Goal: Task Accomplishment & Management: Manage account settings

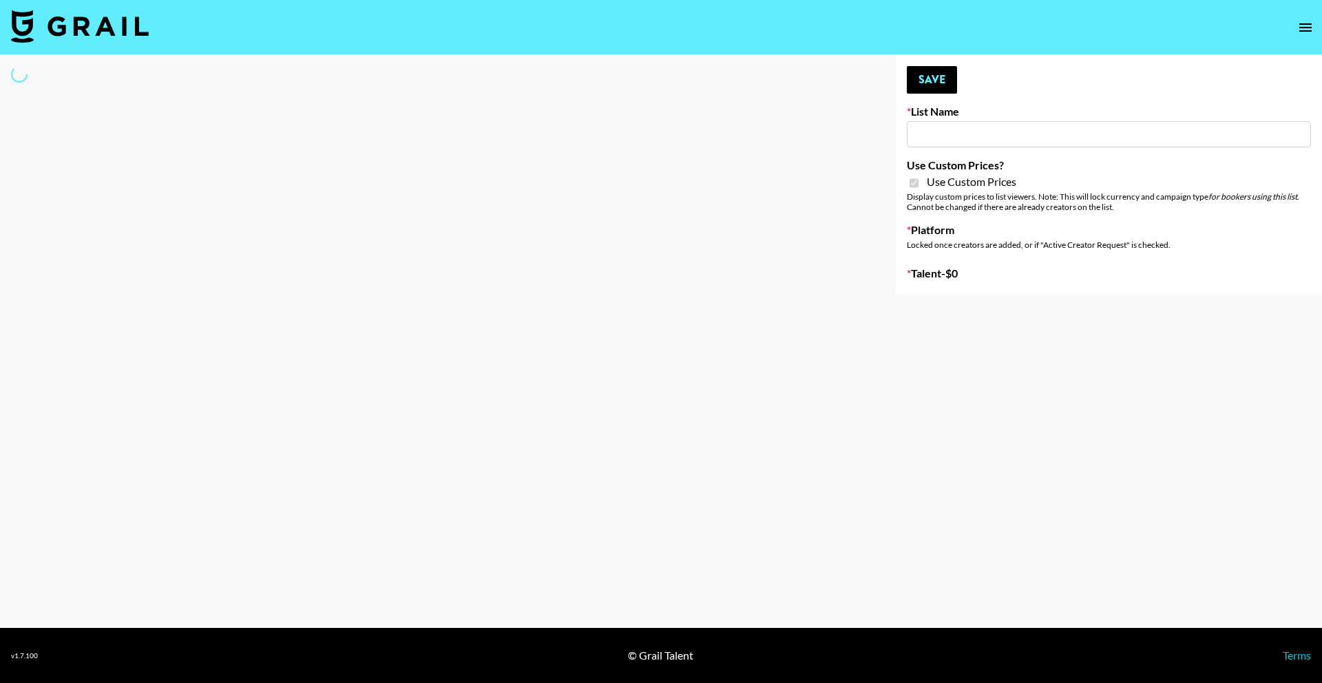
type input "Dietary Supp Brand"
checkbox input "true"
select select "Brand"
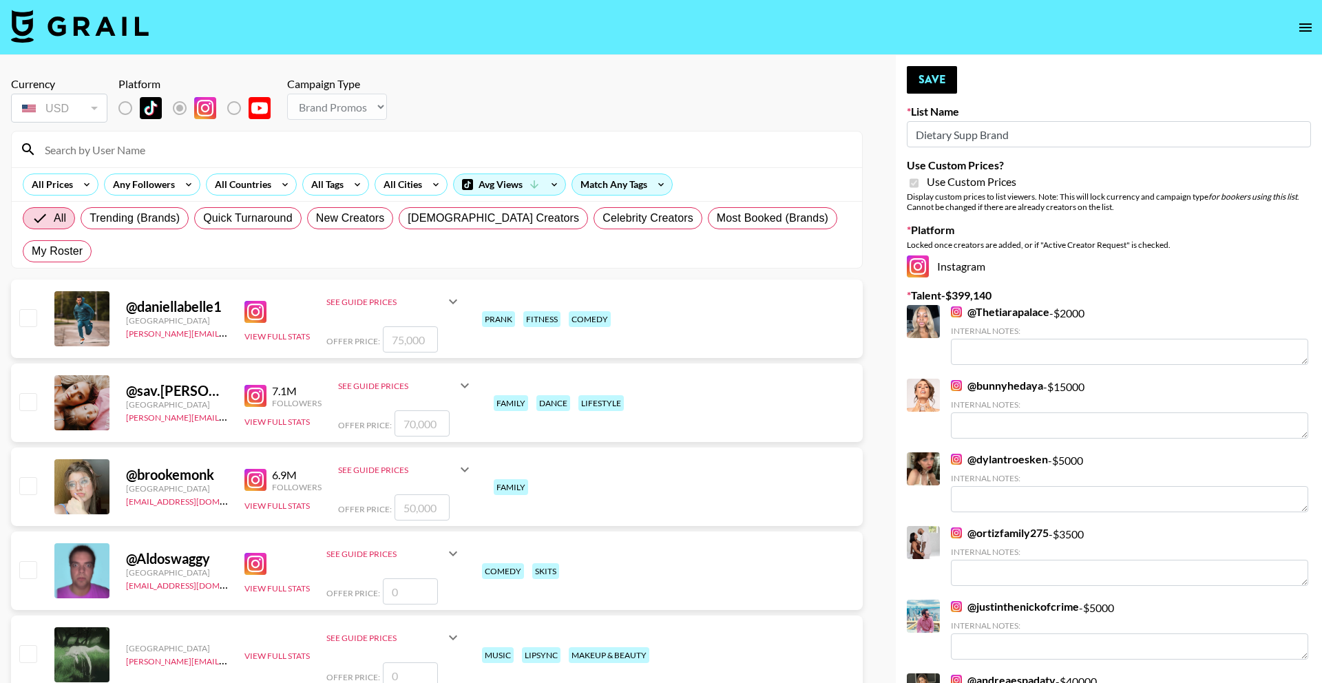
click at [331, 158] on input at bounding box center [444, 149] width 817 height 22
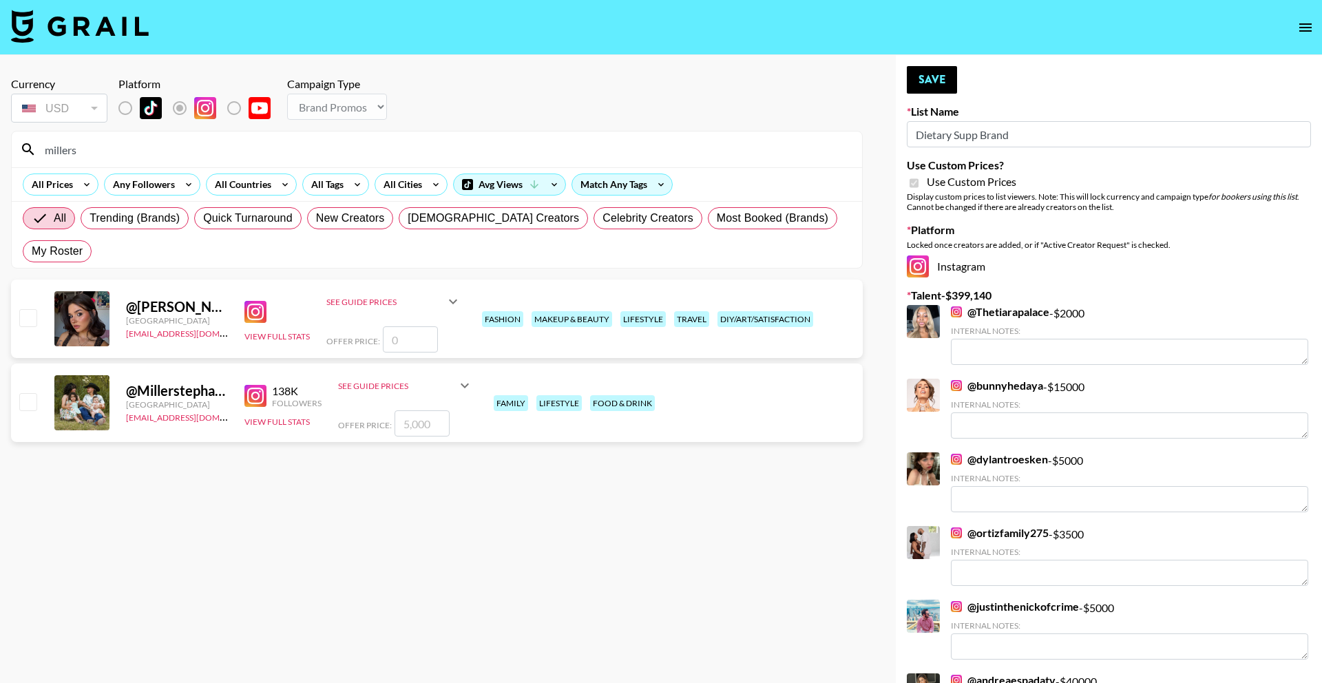
type input "millers"
click at [413, 410] on input "number" at bounding box center [422, 423] width 55 height 26
checkbox input "true"
type input "5000"
click at [925, 72] on button "Save" at bounding box center [932, 80] width 50 height 28
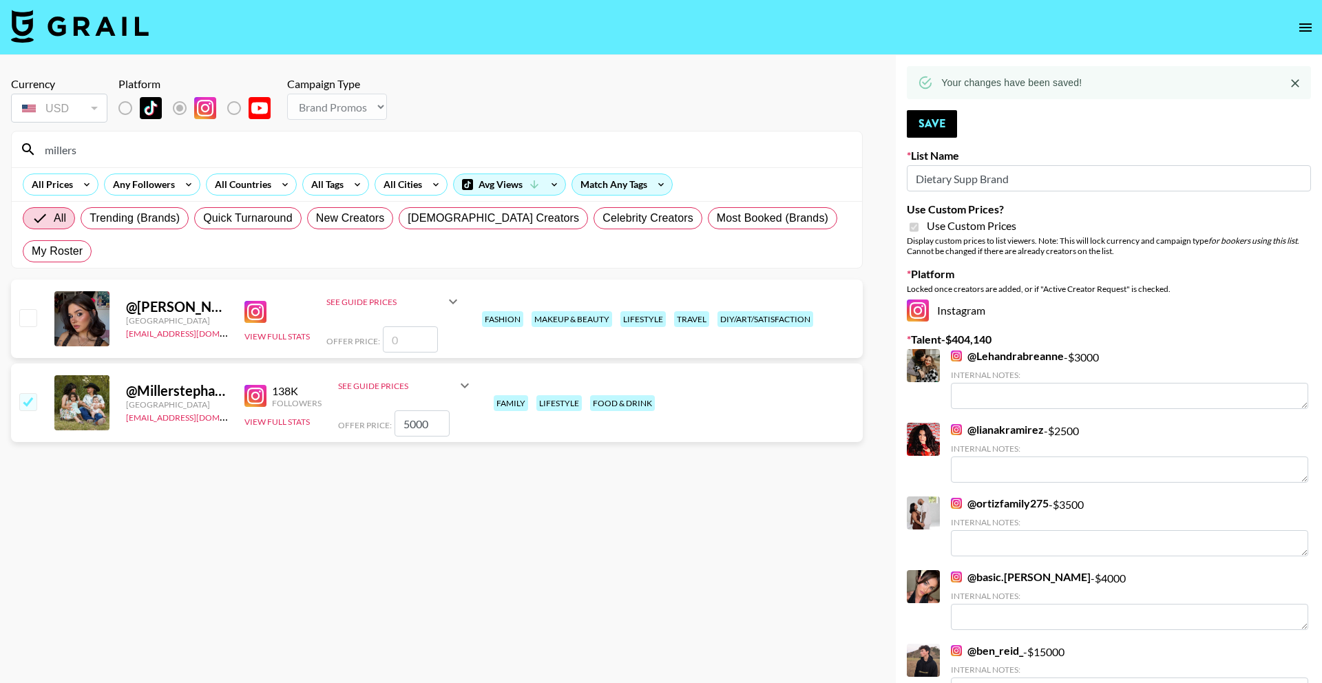
click at [450, 151] on input "millers" at bounding box center [444, 149] width 817 height 22
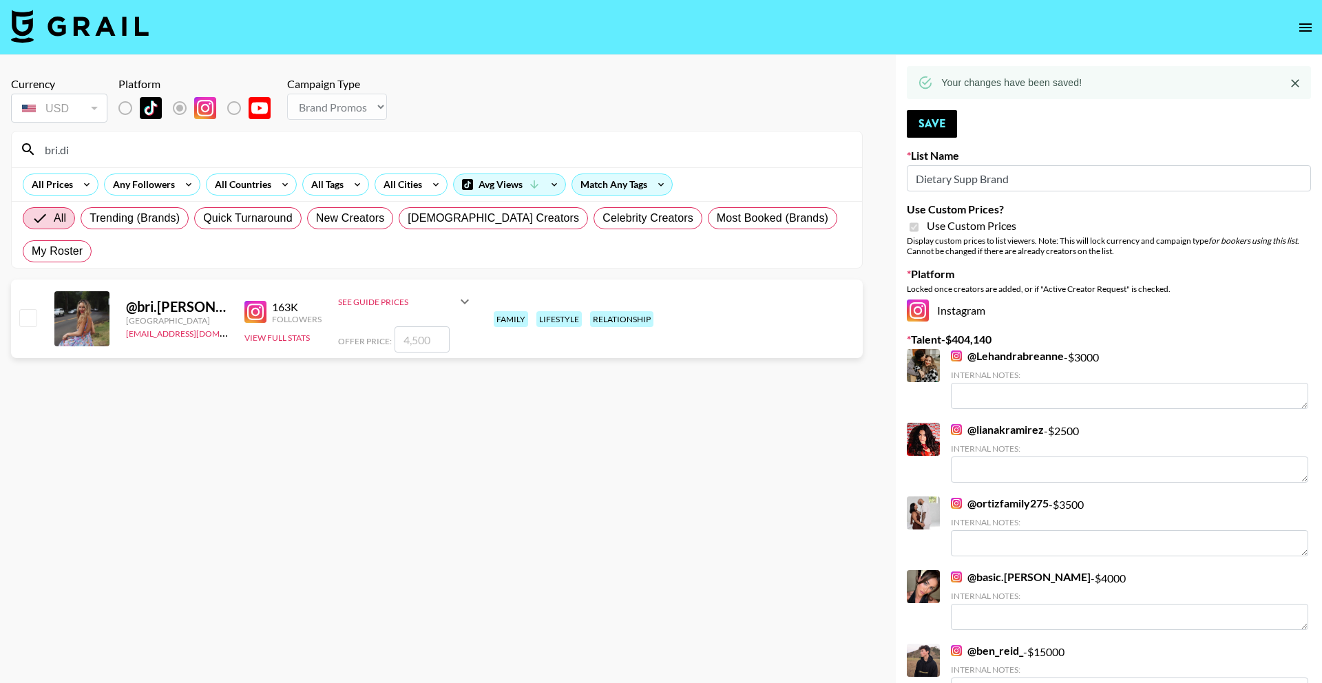
type input "bri.di"
click at [433, 326] on input "number" at bounding box center [422, 339] width 55 height 26
checkbox input "true"
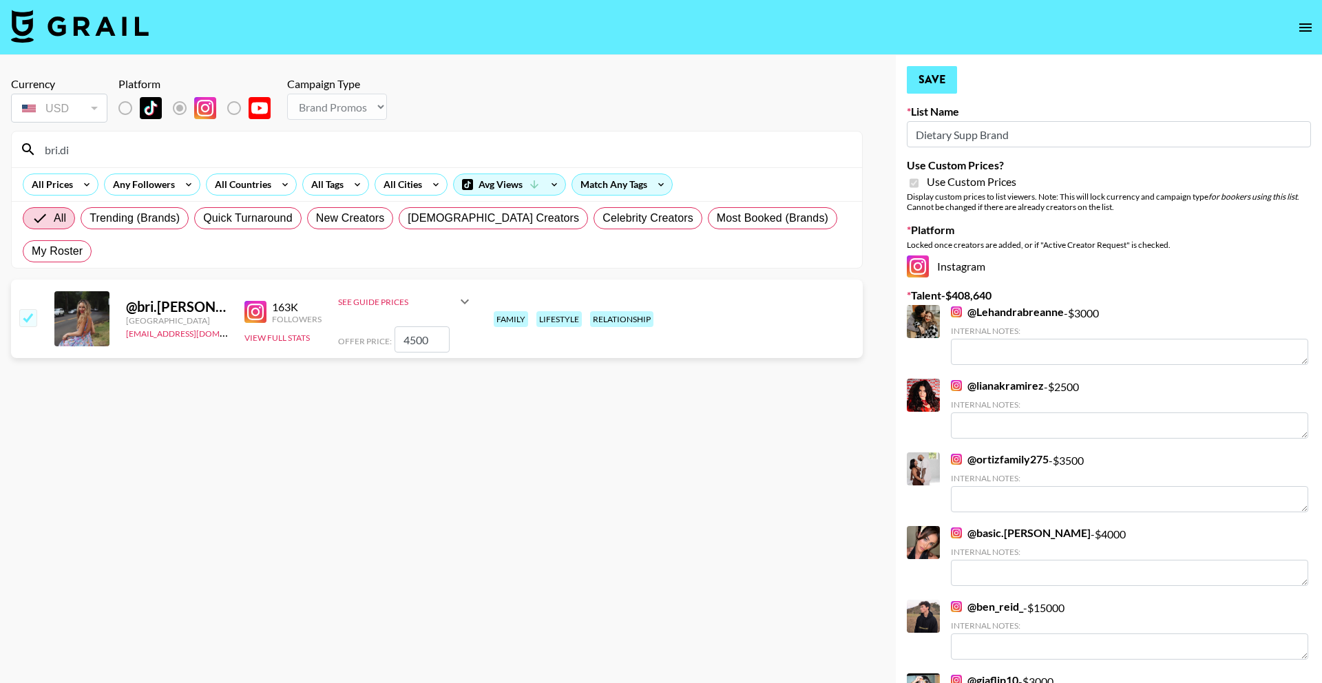
type input "4500"
click at [910, 78] on button "Save" at bounding box center [932, 80] width 50 height 28
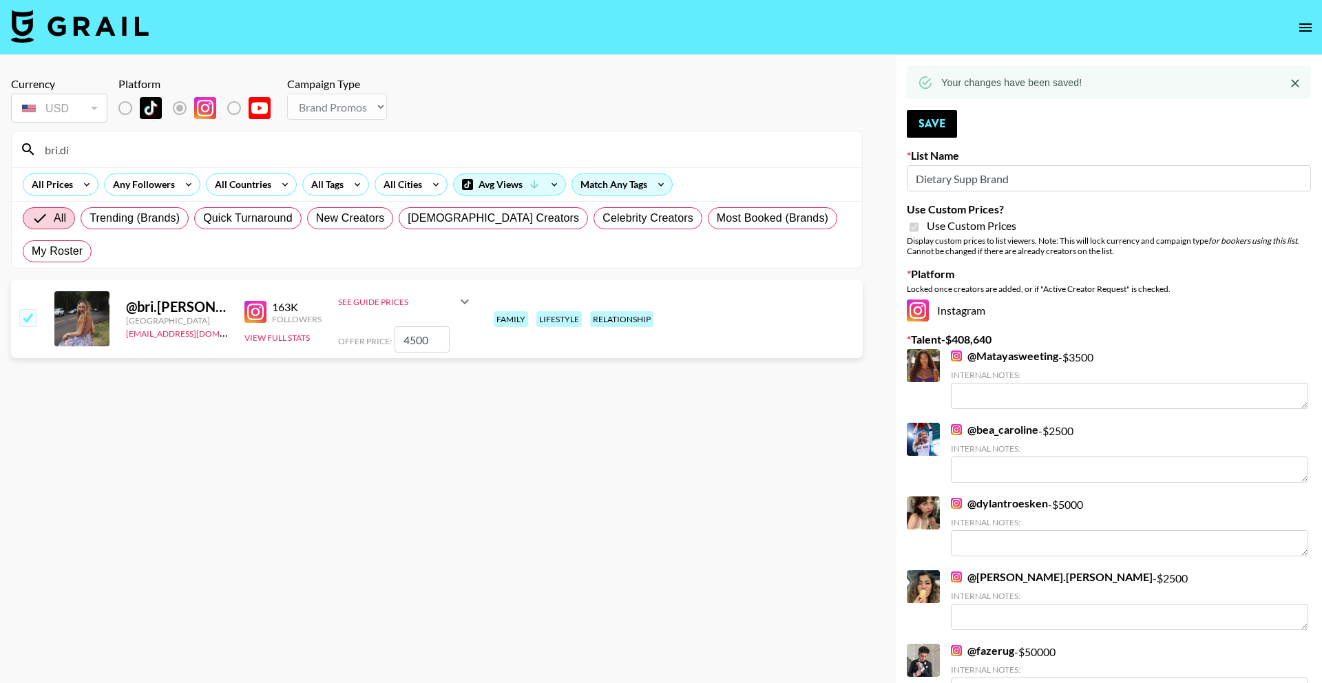
click at [396, 155] on input "bri.di" at bounding box center [444, 149] width 817 height 22
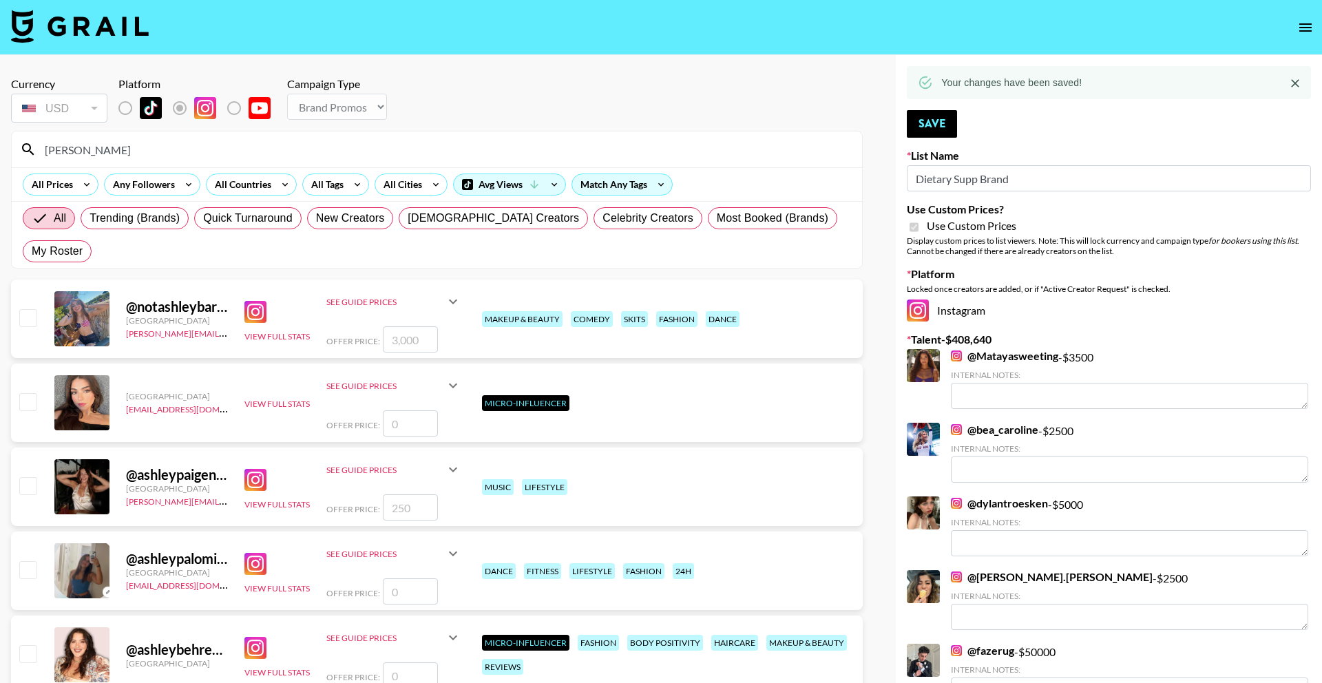
paste input "mariekelsey"
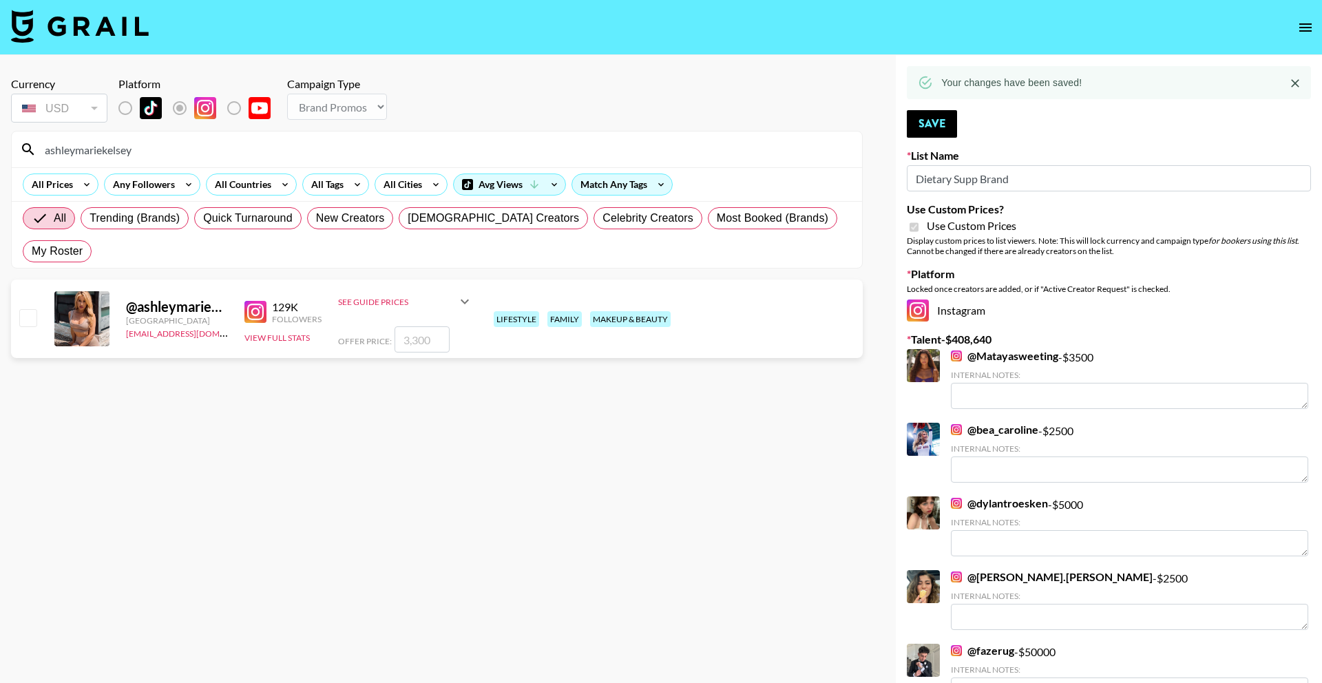
type input "ashleymariekelsey"
click at [425, 326] on input "number" at bounding box center [422, 339] width 55 height 26
checkbox input "true"
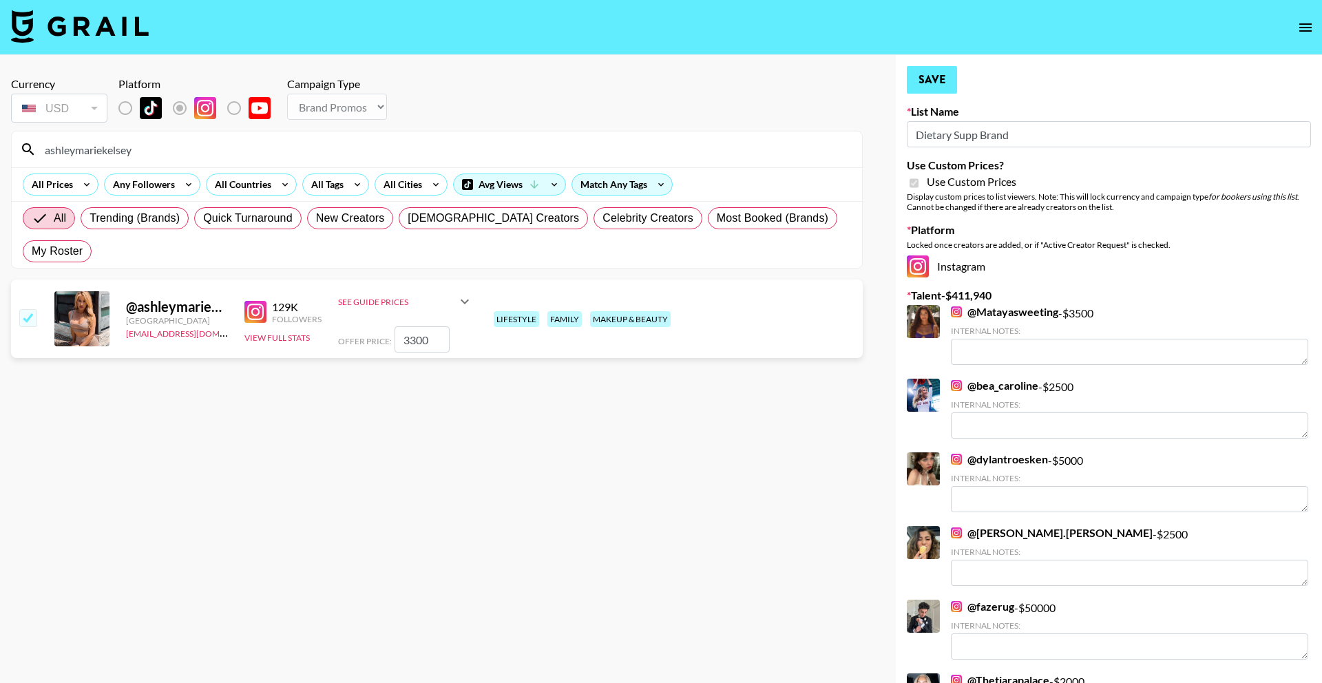
type input "3300"
click at [932, 87] on button "Save" at bounding box center [932, 80] width 50 height 28
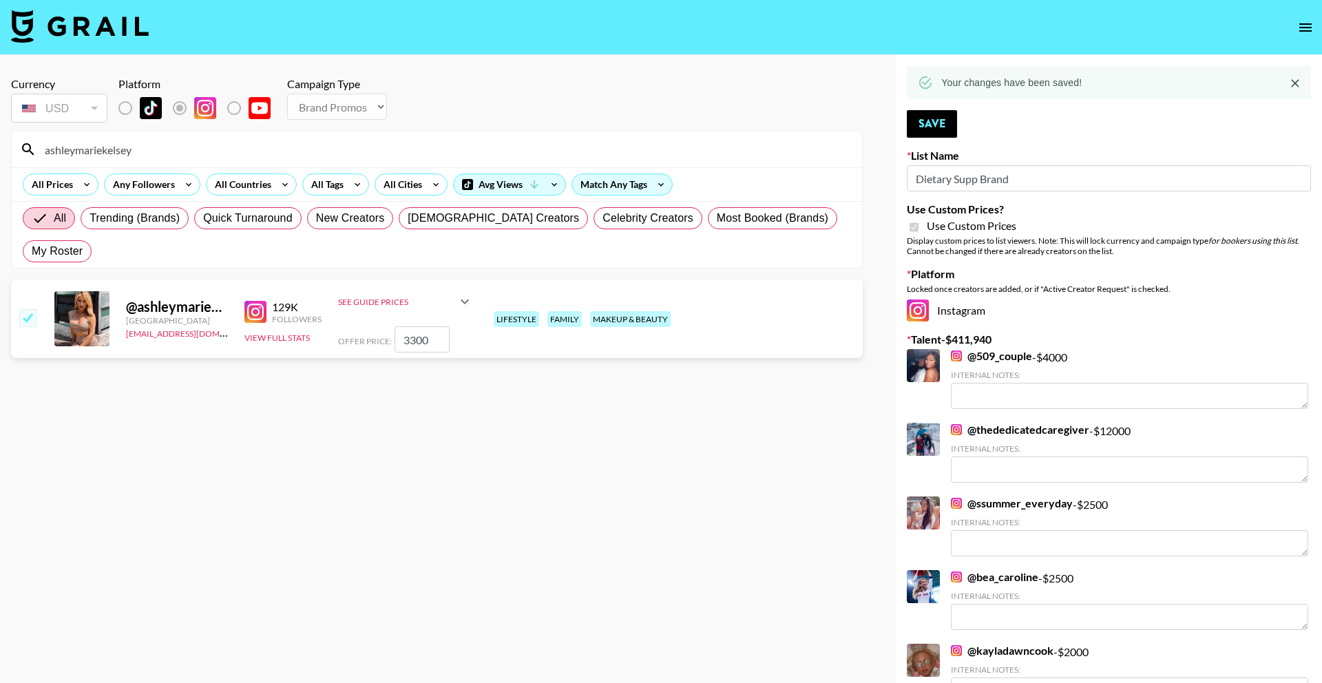
click at [295, 153] on input "ashleymariekelsey" at bounding box center [444, 149] width 817 height 22
type input "brian_"
click at [395, 326] on input "number" at bounding box center [410, 339] width 55 height 26
checkbox input "true"
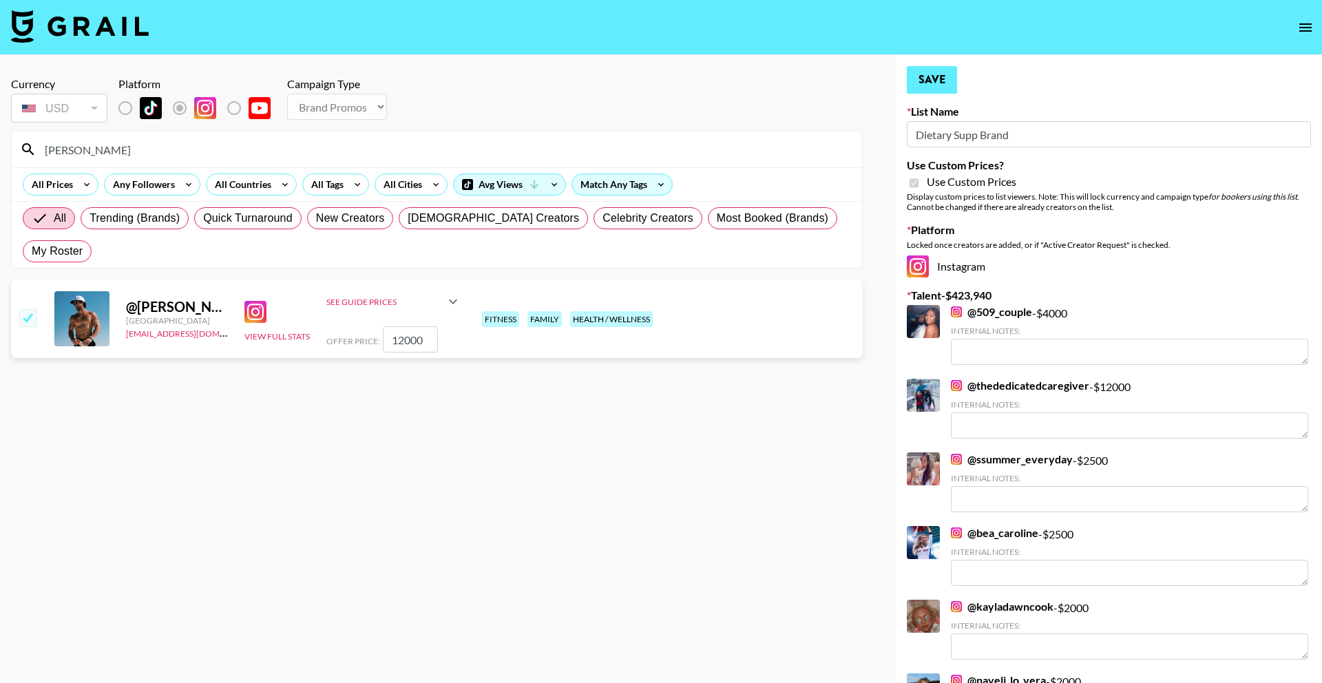
type input "12000"
click at [921, 73] on button "Save" at bounding box center [932, 80] width 50 height 28
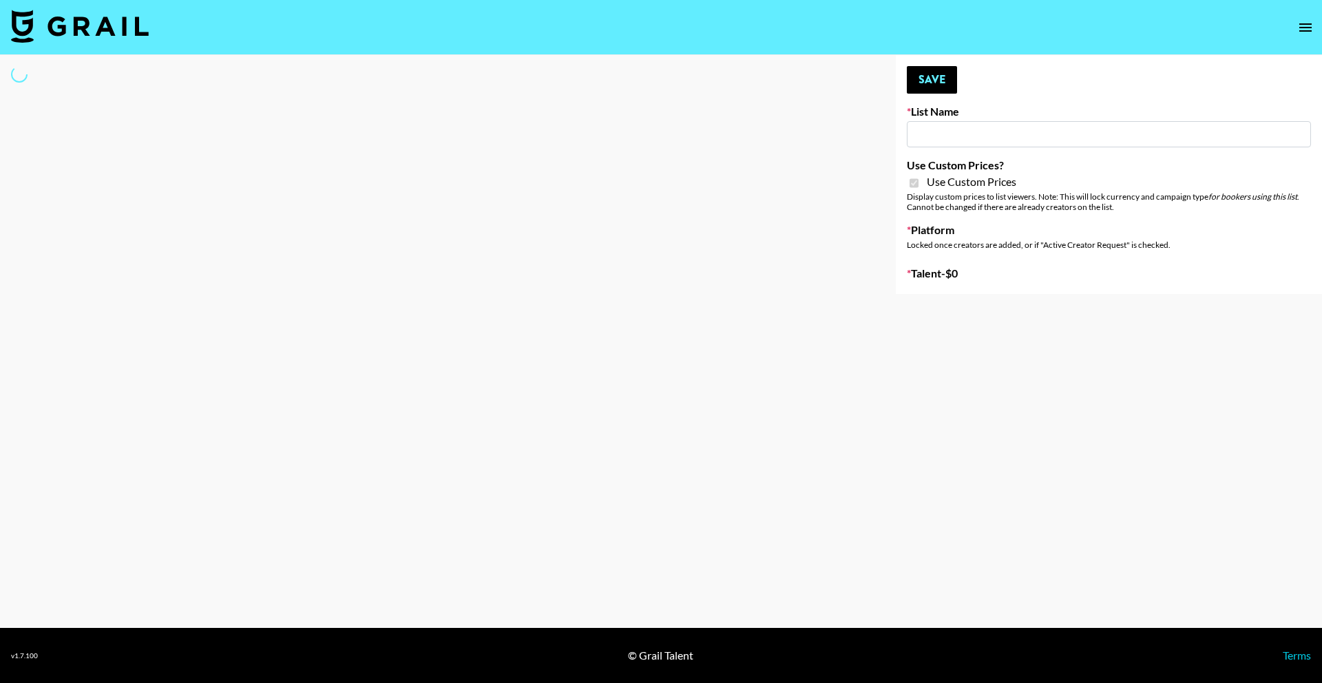
type input "Dietary Supp Brand"
checkbox input "true"
select select "Brand"
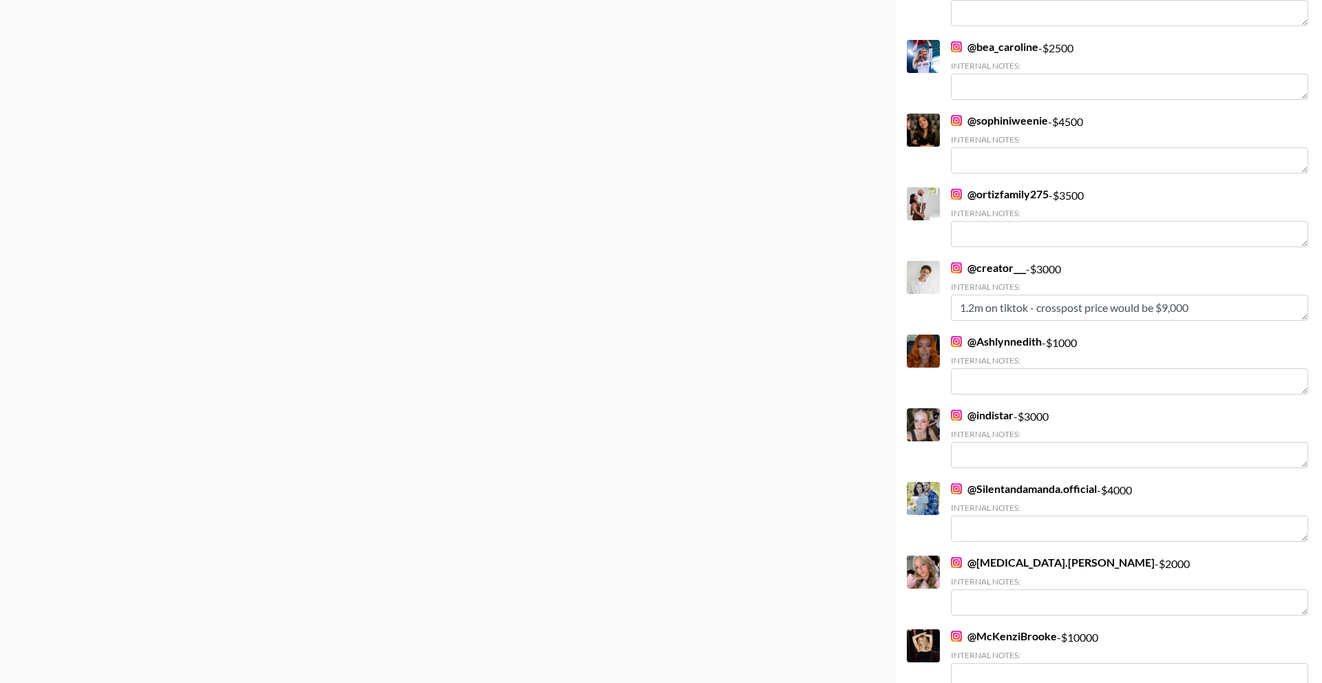
scroll to position [2107, 0]
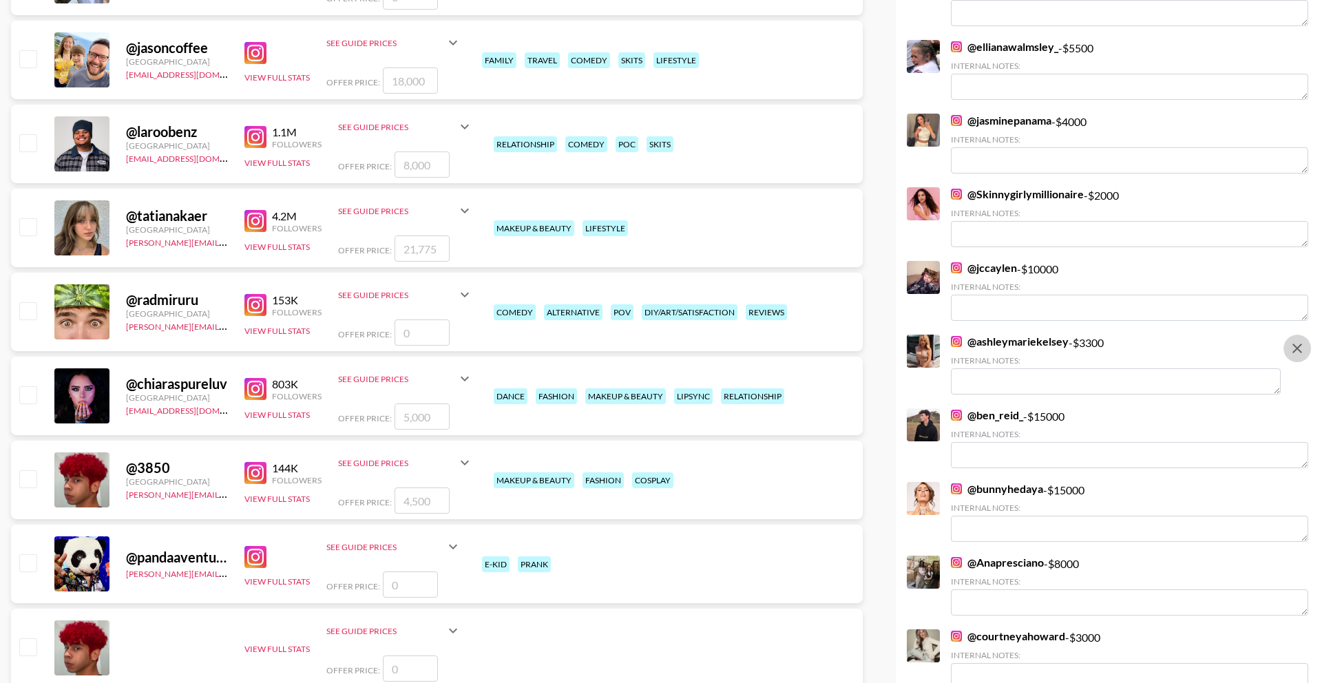
click at [1297, 346] on icon "remove" at bounding box center [1297, 348] width 17 height 17
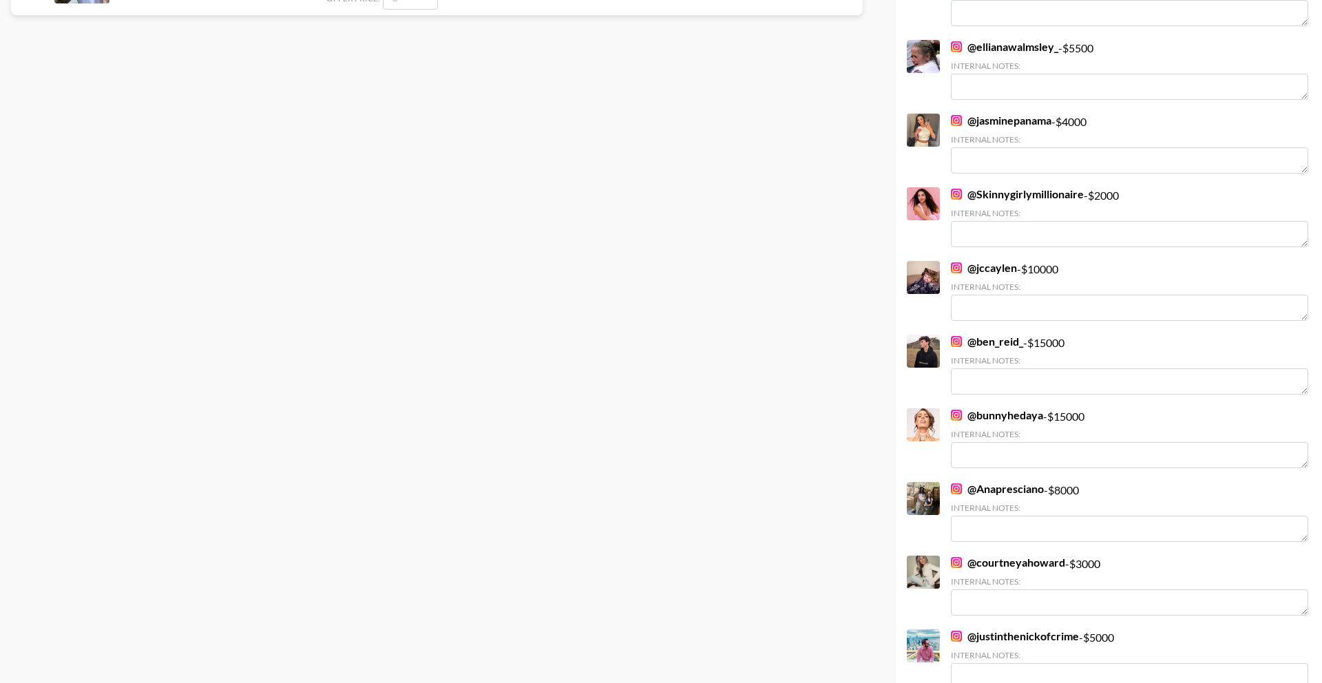
scroll to position [118, 0]
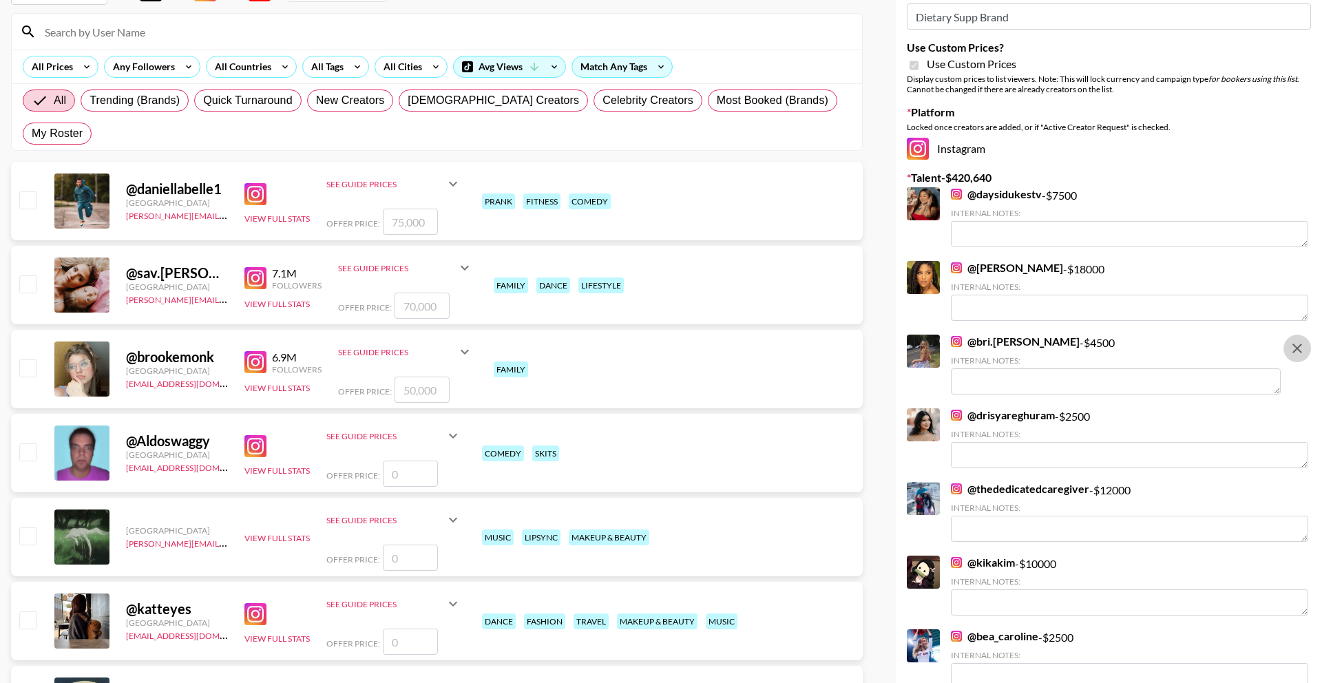
click at [1295, 348] on icon "remove" at bounding box center [1297, 348] width 17 height 17
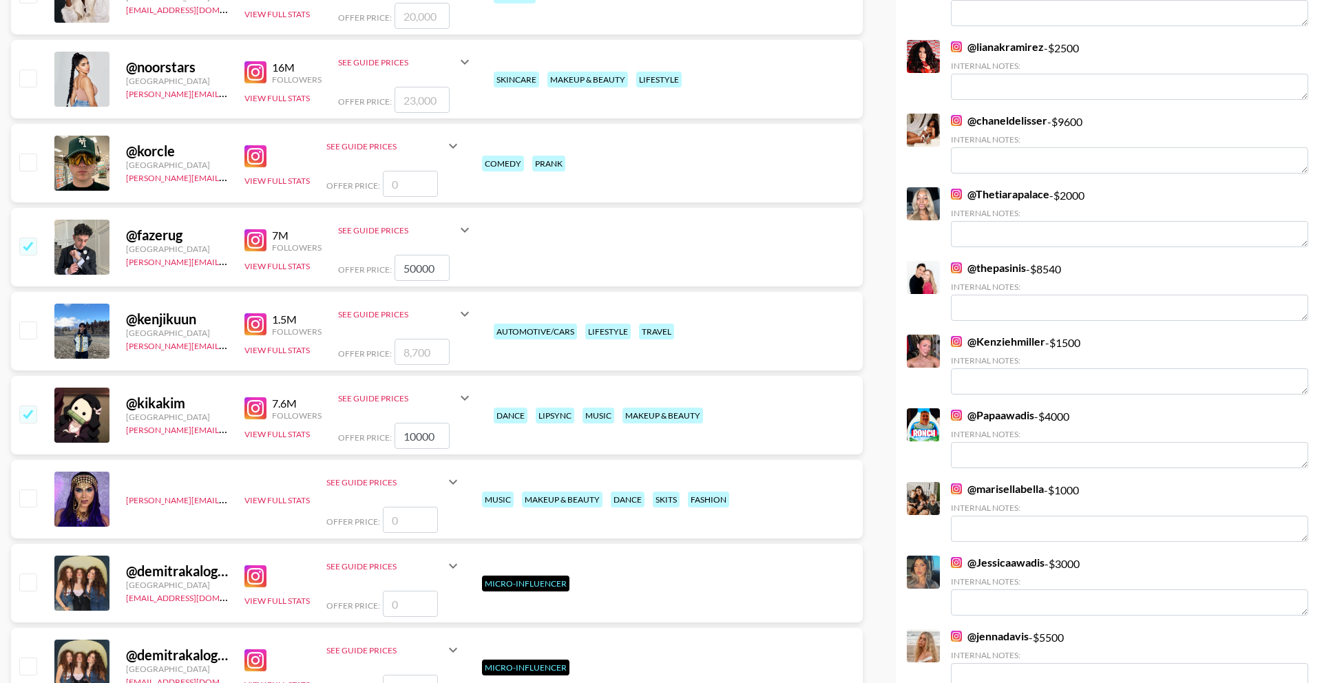
scroll to position [3507, 0]
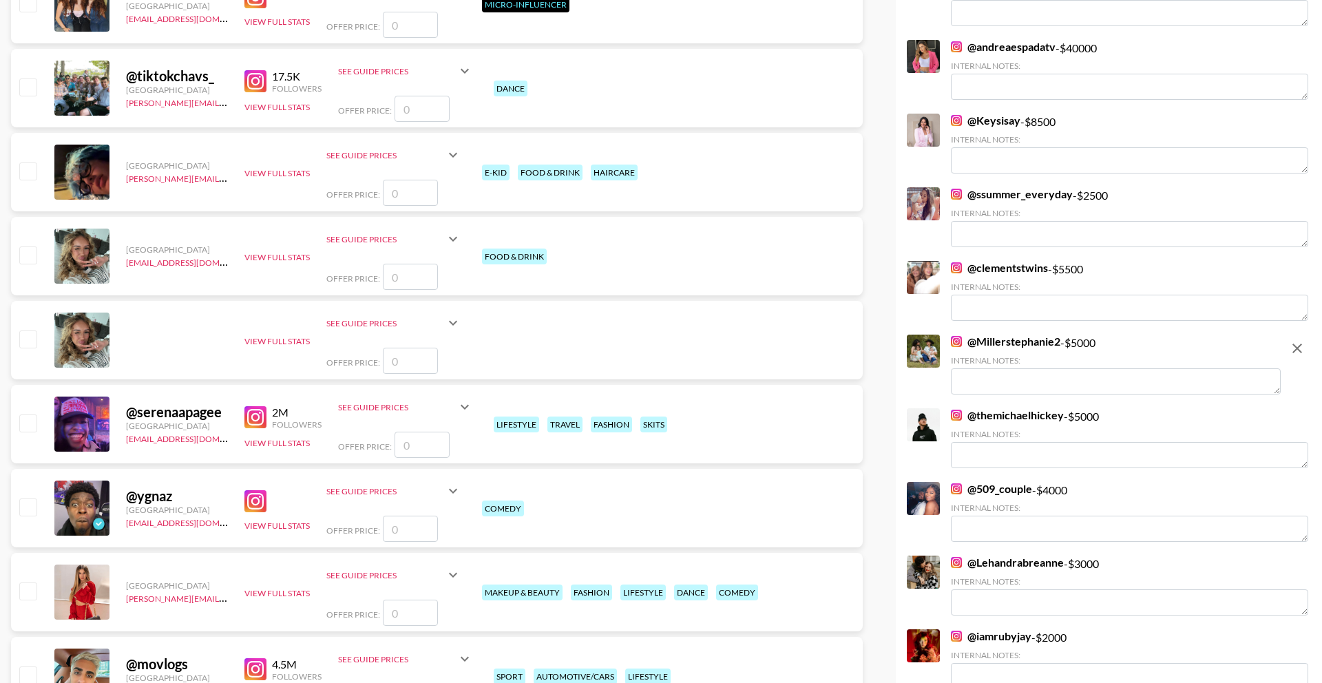
click at [1299, 350] on icon "remove" at bounding box center [1297, 349] width 10 height 10
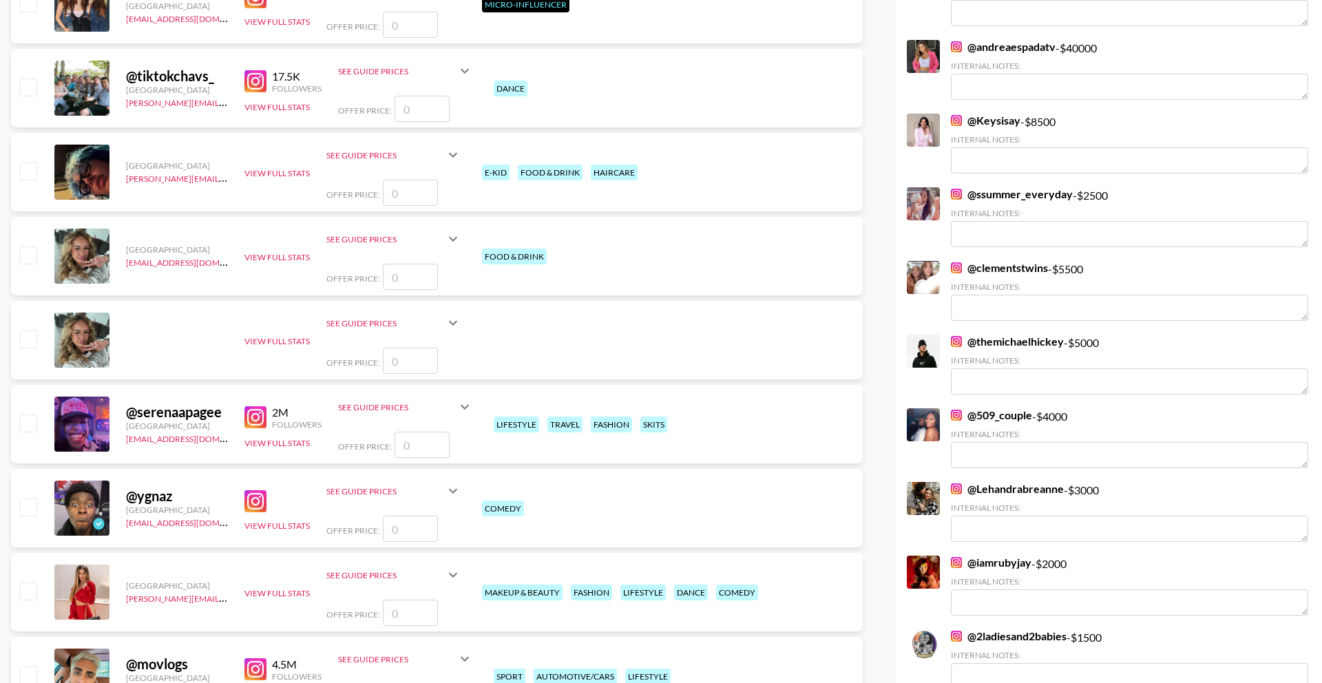
click at [955, 490] on img at bounding box center [956, 488] width 11 height 11
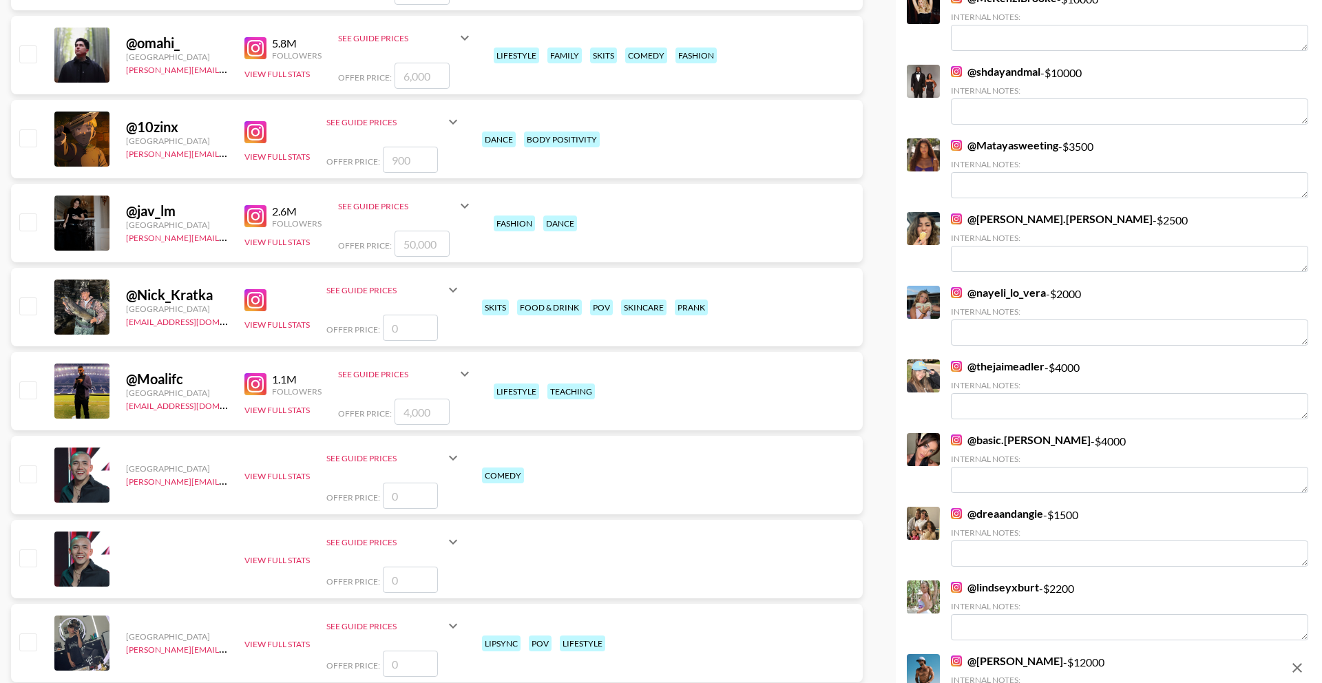
scroll to position [0, 0]
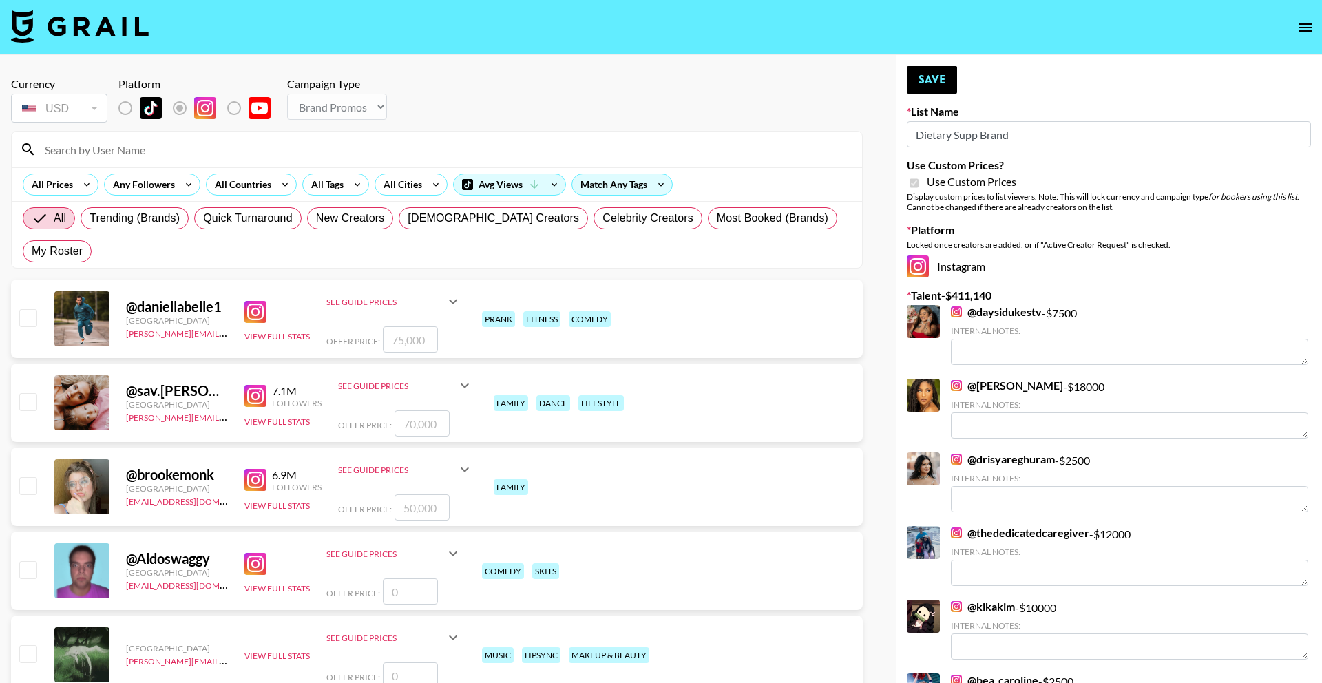
click at [408, 154] on input at bounding box center [444, 149] width 817 height 22
click at [226, 148] on input at bounding box center [444, 149] width 817 height 22
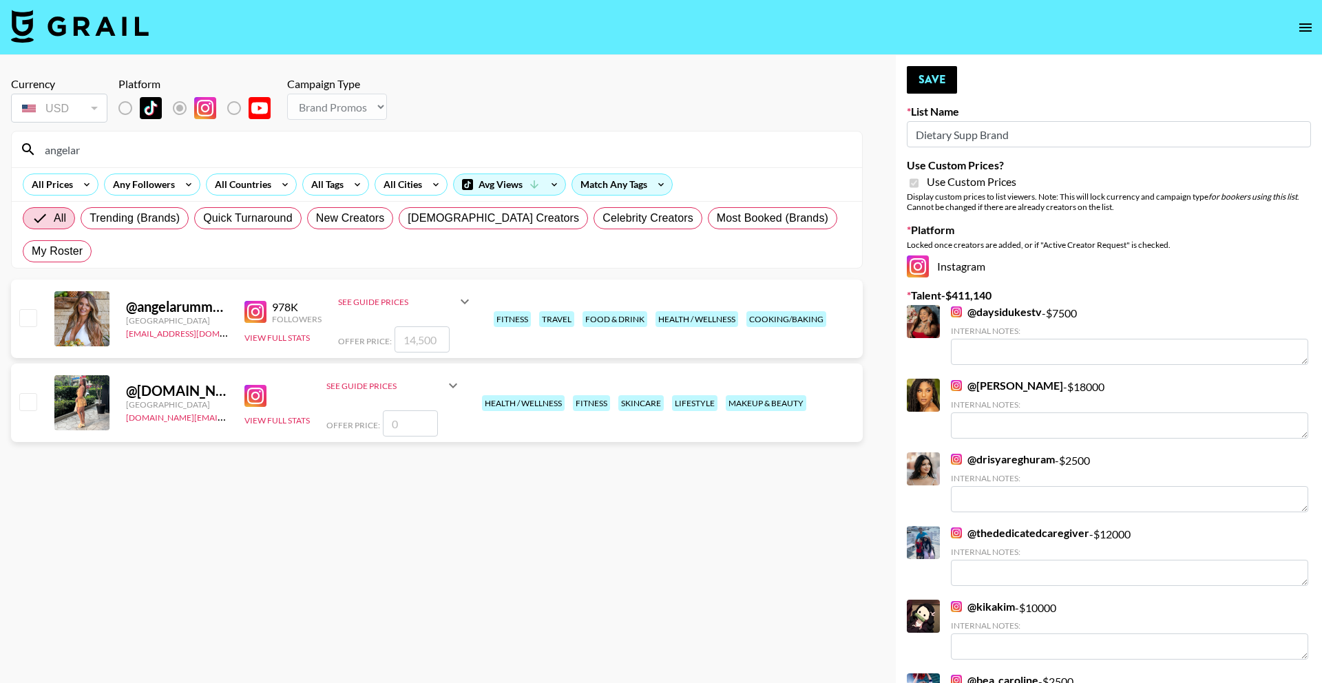
type input "angelar"
click at [418, 326] on input "number" at bounding box center [422, 339] width 55 height 26
checkbox input "true"
type input "14500"
click at [943, 82] on button "Save" at bounding box center [932, 80] width 50 height 28
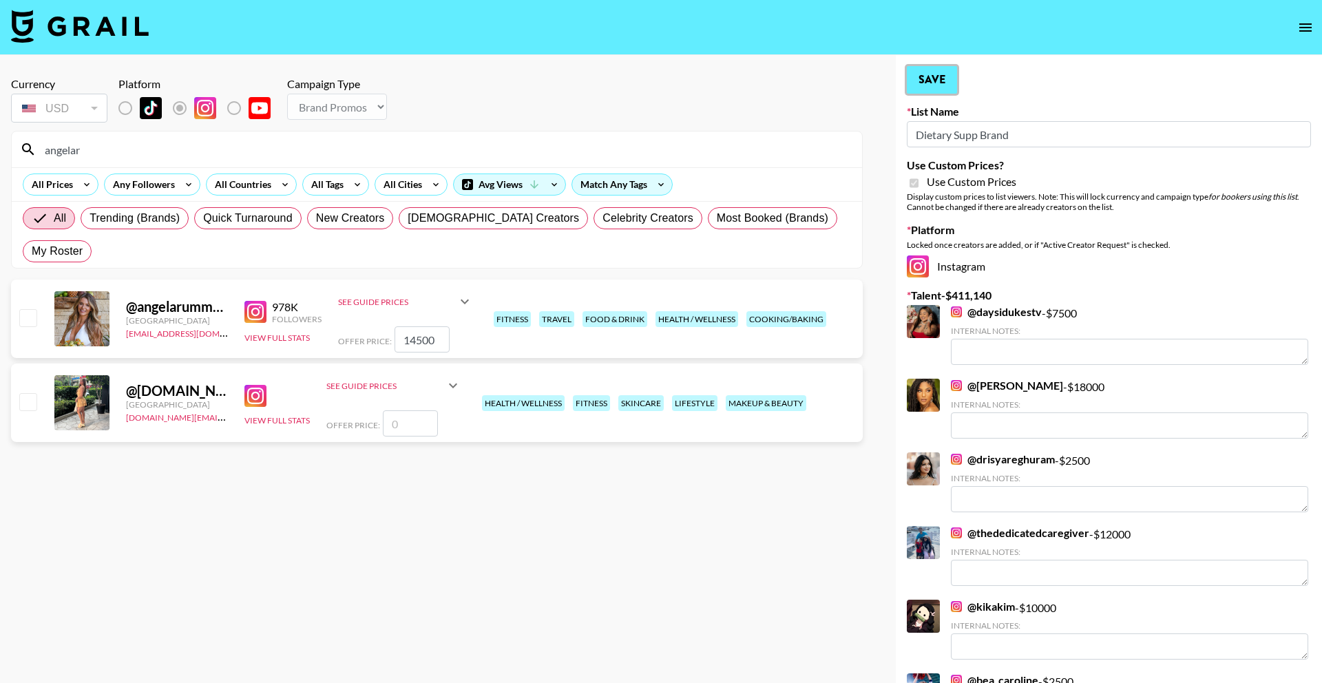
checkbox input "true"
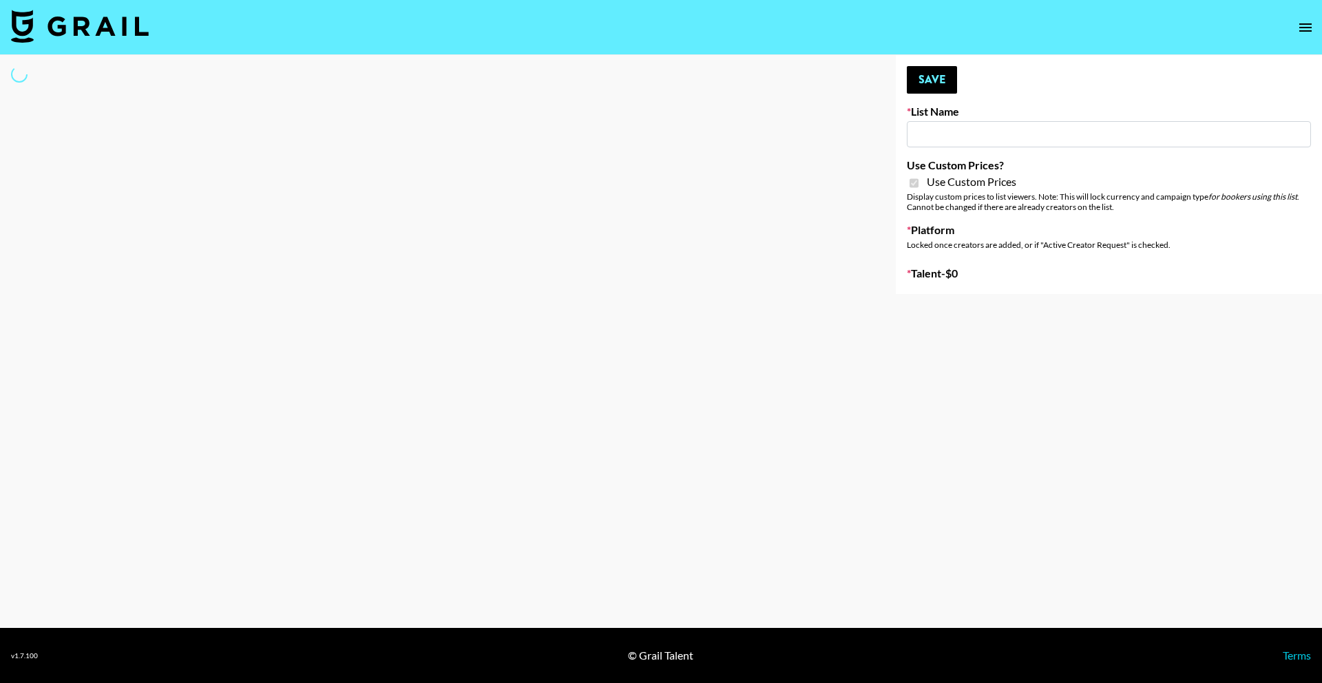
type input "Kids / Toy Accounts"
checkbox input "true"
select select "Brand"
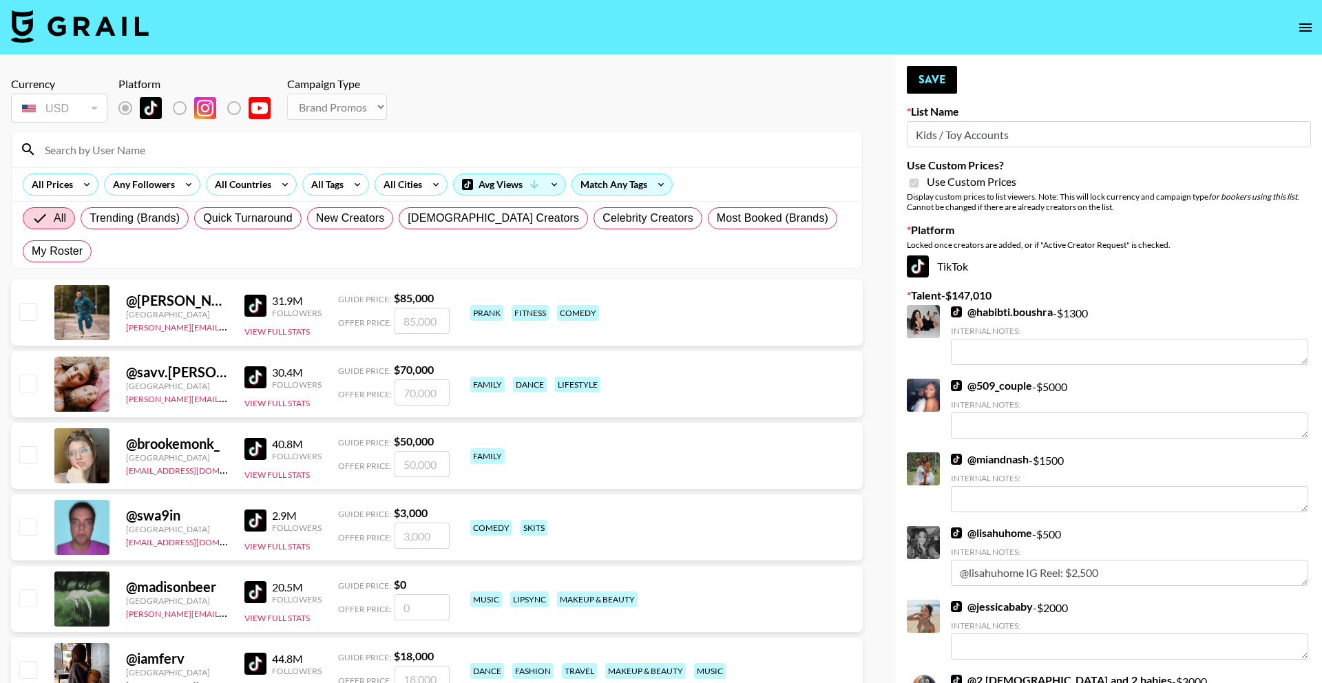
click at [308, 142] on input at bounding box center [444, 149] width 817 height 22
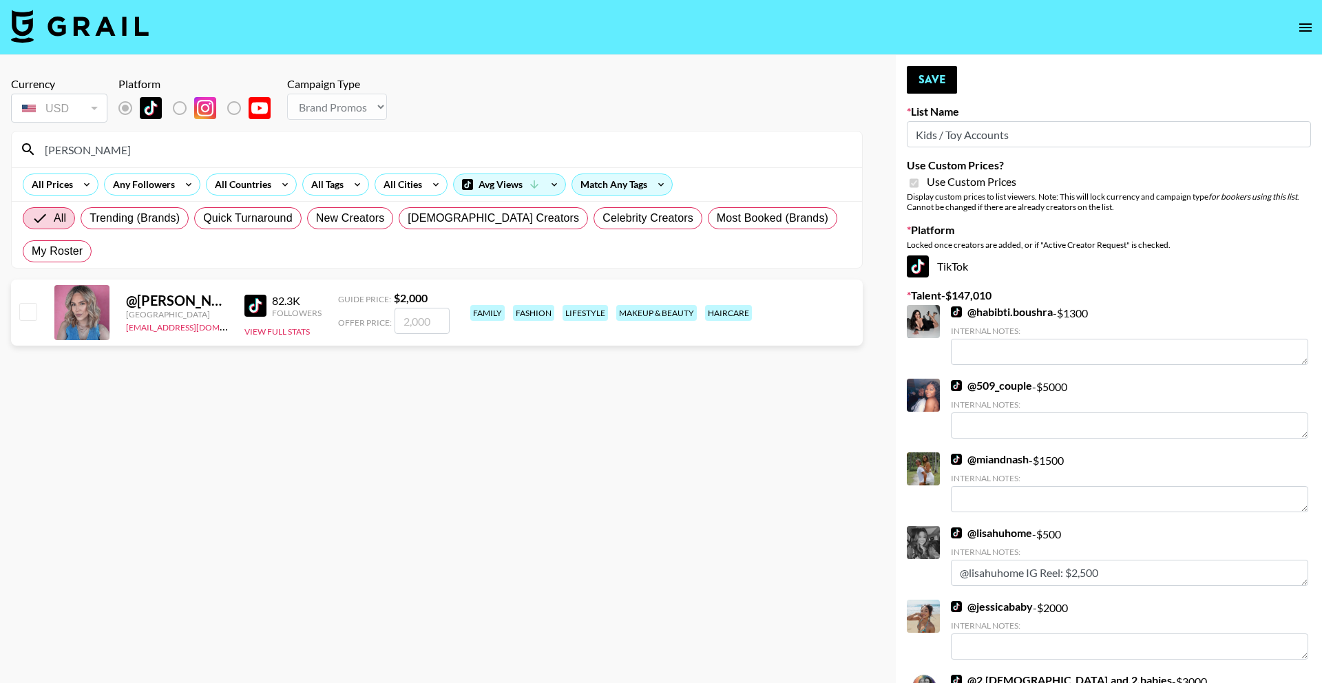
type input "maribel"
click at [430, 308] on input "number" at bounding box center [422, 321] width 55 height 26
type input "2"
checkbox input "true"
type input "2000"
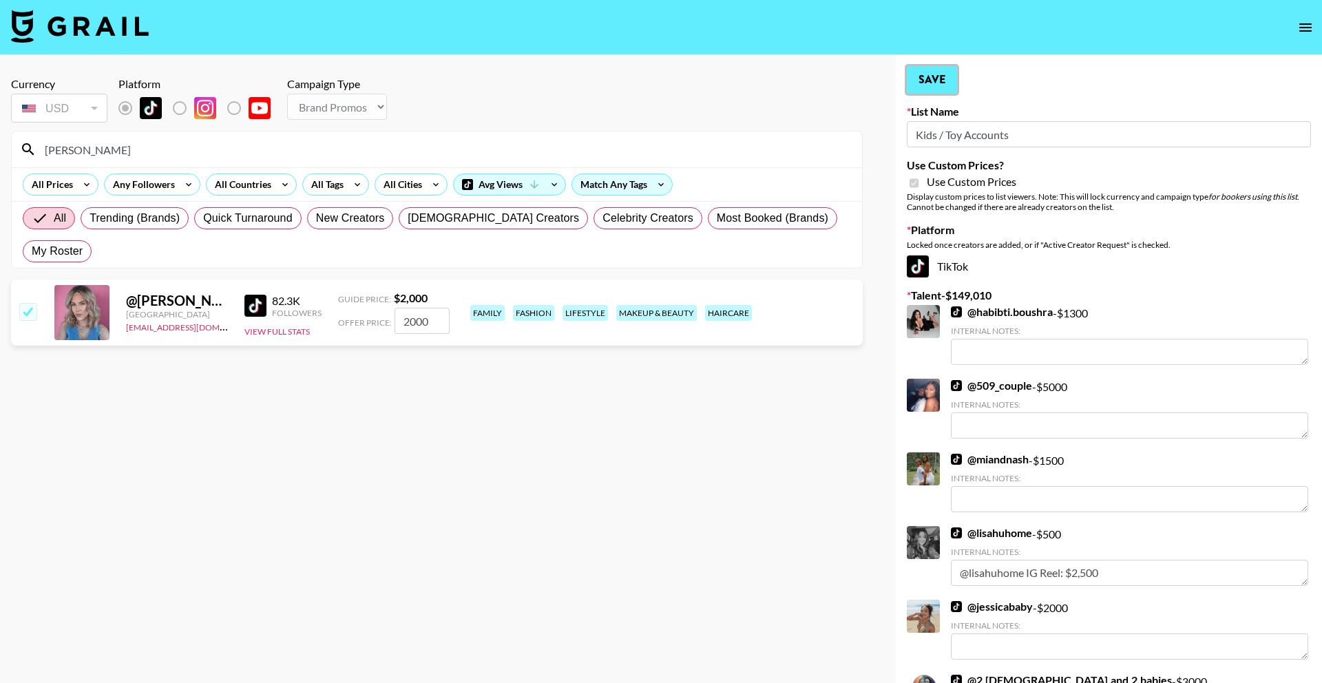
click at [933, 82] on button "Save" at bounding box center [932, 80] width 50 height 28
